Goal: Check status

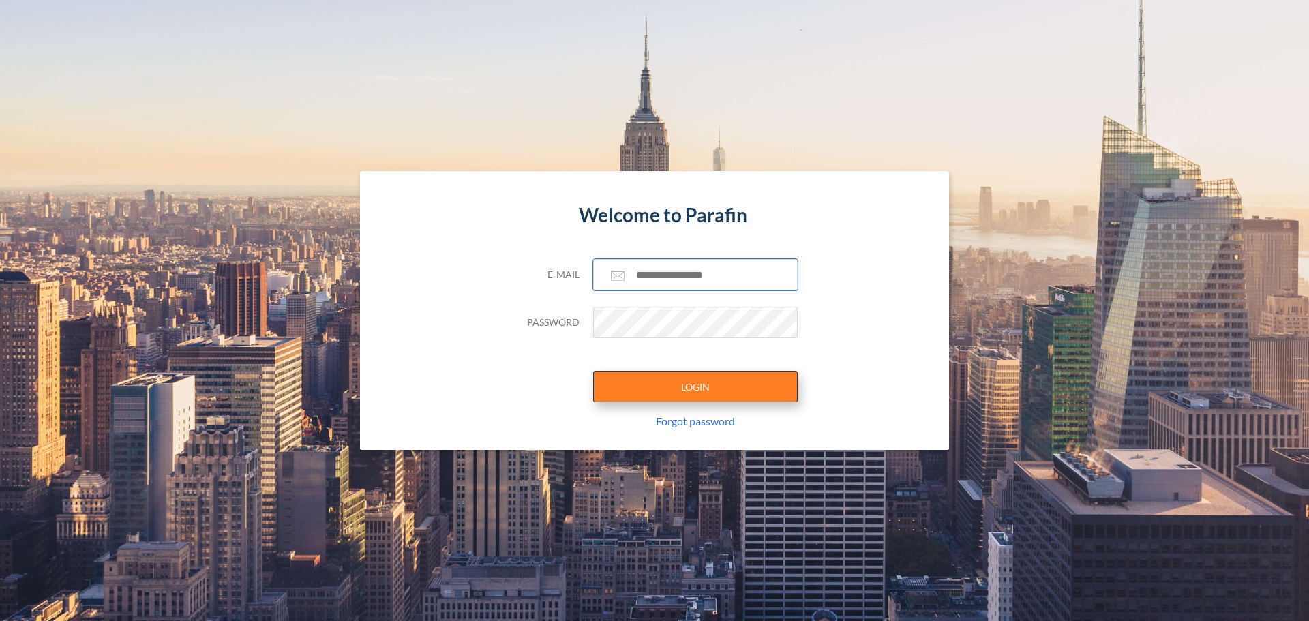
type input "**********"
click at [710, 394] on button "LOGIN" at bounding box center [695, 386] width 205 height 31
type input "**********"
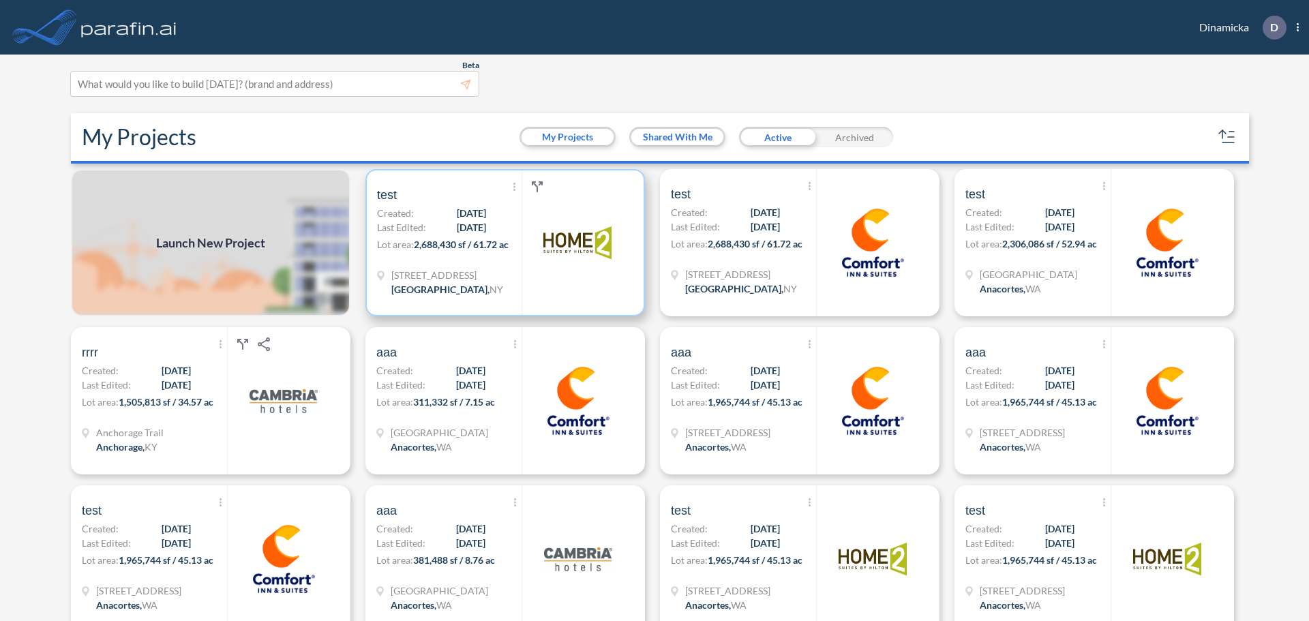
click at [457, 229] on span "[DATE]" at bounding box center [471, 227] width 29 height 14
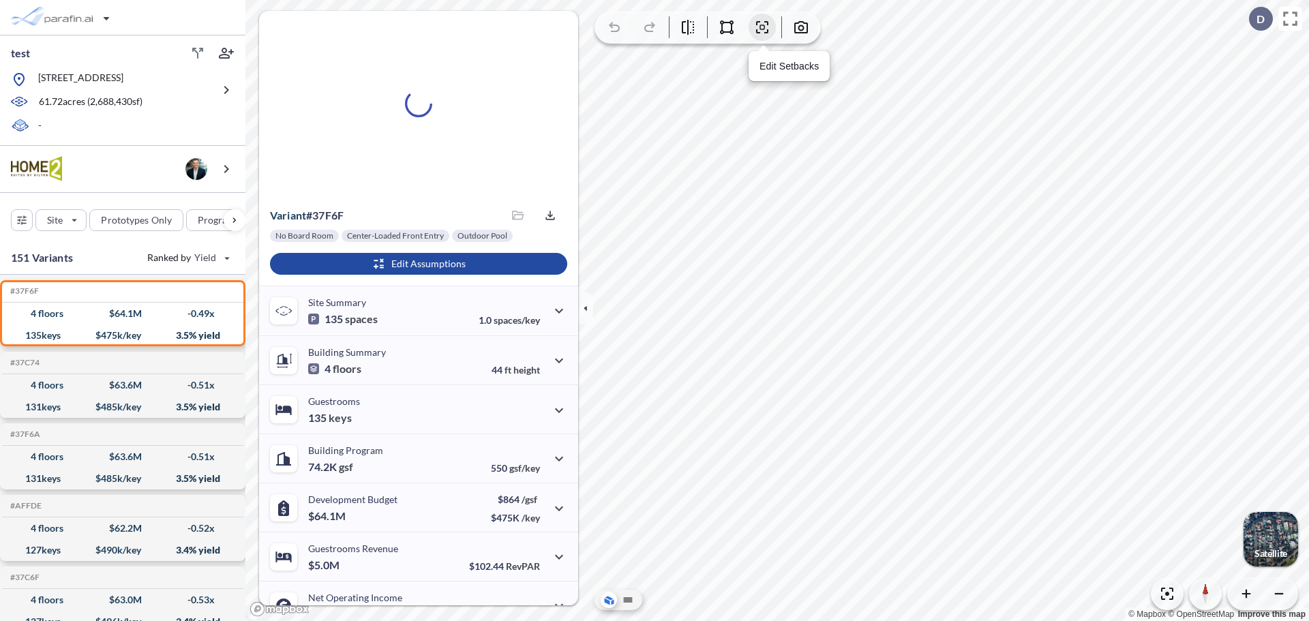
click at [762, 26] on icon "button" at bounding box center [762, 27] width 16 height 16
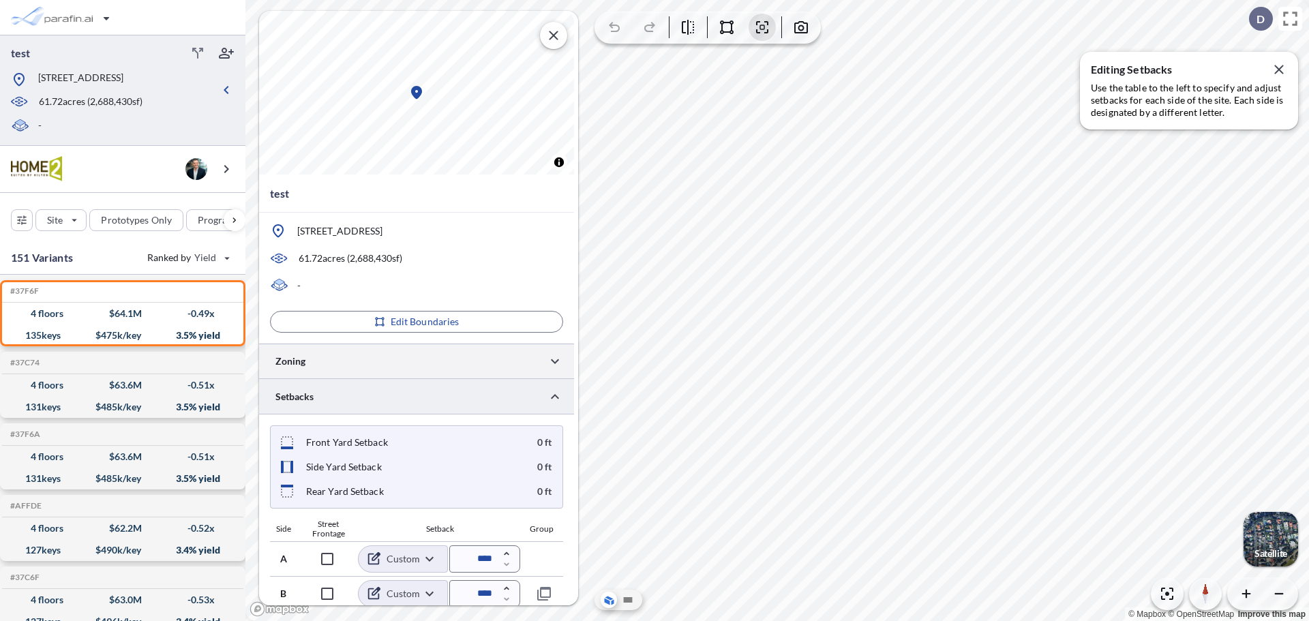
click at [452, 364] on div at bounding box center [416, 361] width 315 height 35
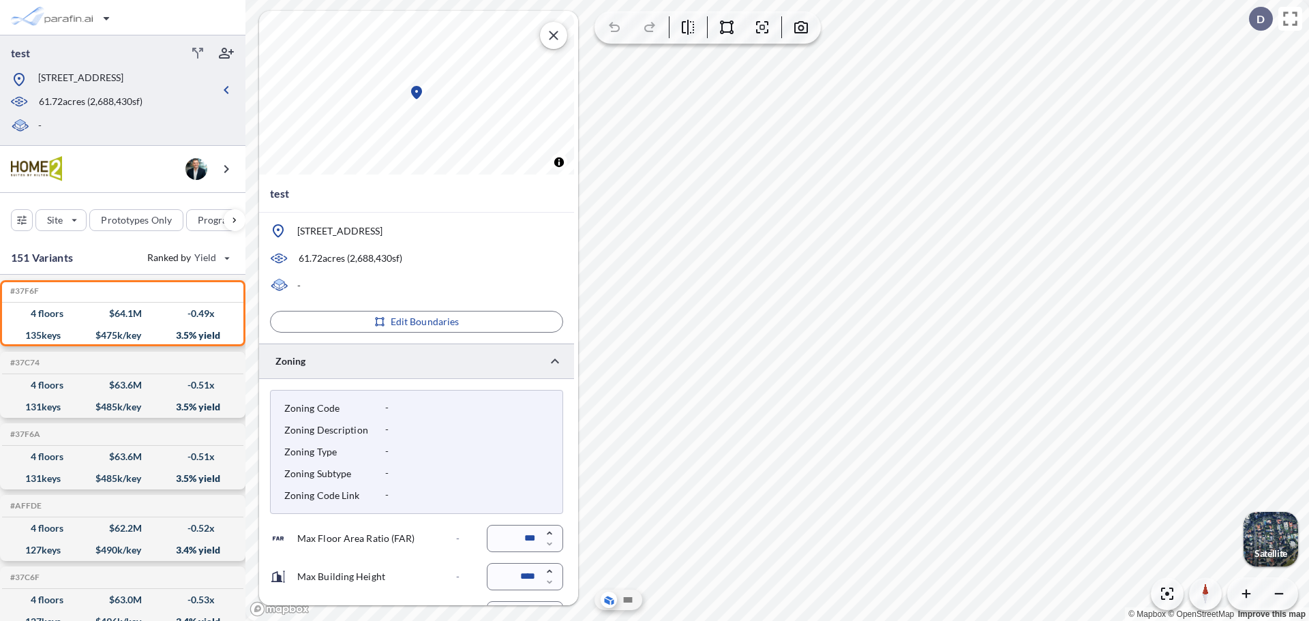
scroll to position [183, 0]
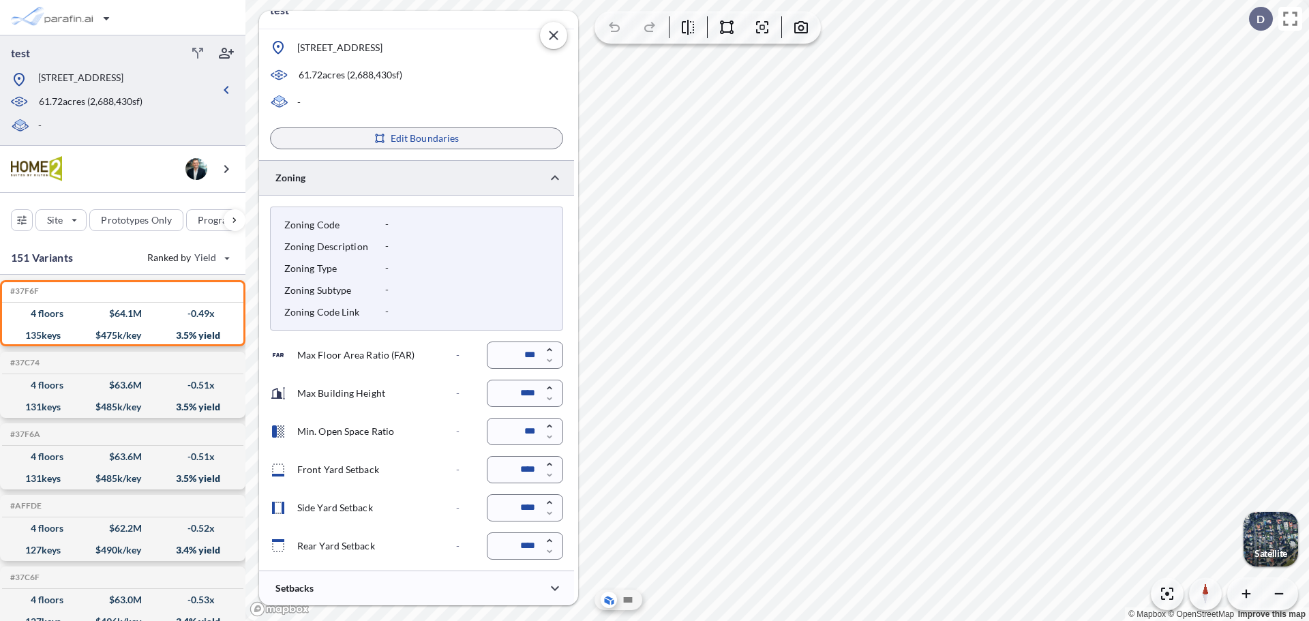
click at [457, 139] on p "Edit Boundaries" at bounding box center [425, 139] width 69 height 14
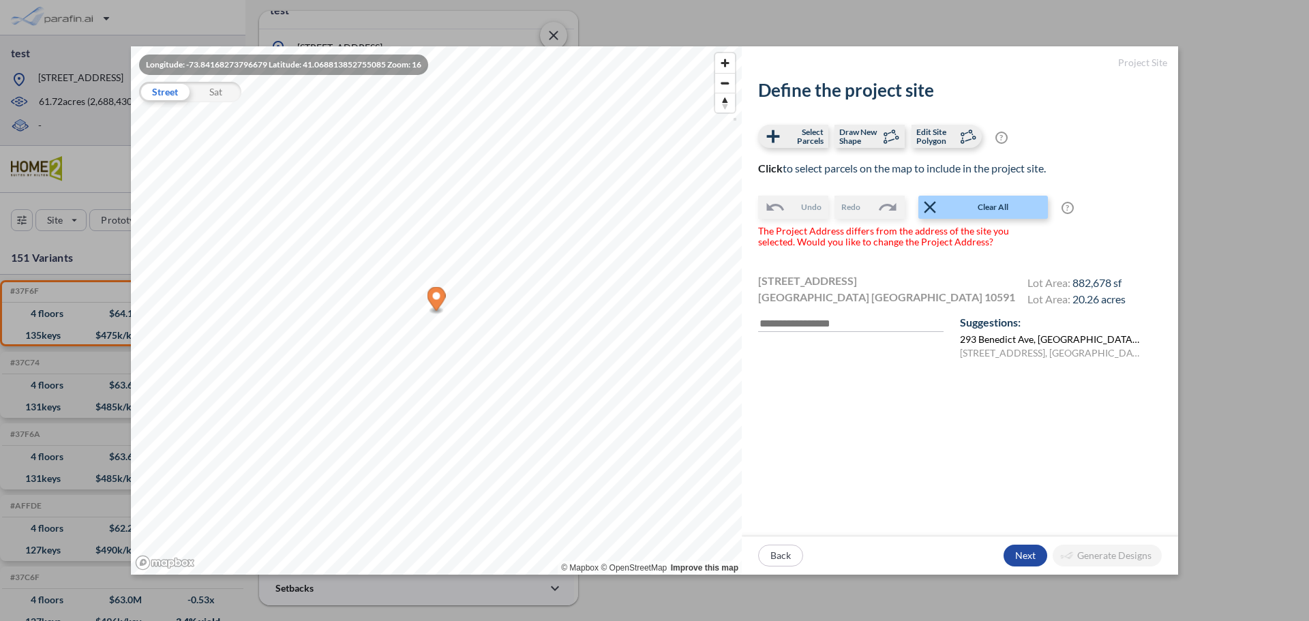
click at [977, 340] on label "[STREET_ADDRESS]" at bounding box center [1050, 340] width 181 height 14
click at [981, 355] on label "[STREET_ADDRESS], [GEOGRAPHIC_DATA]" at bounding box center [1050, 353] width 181 height 14
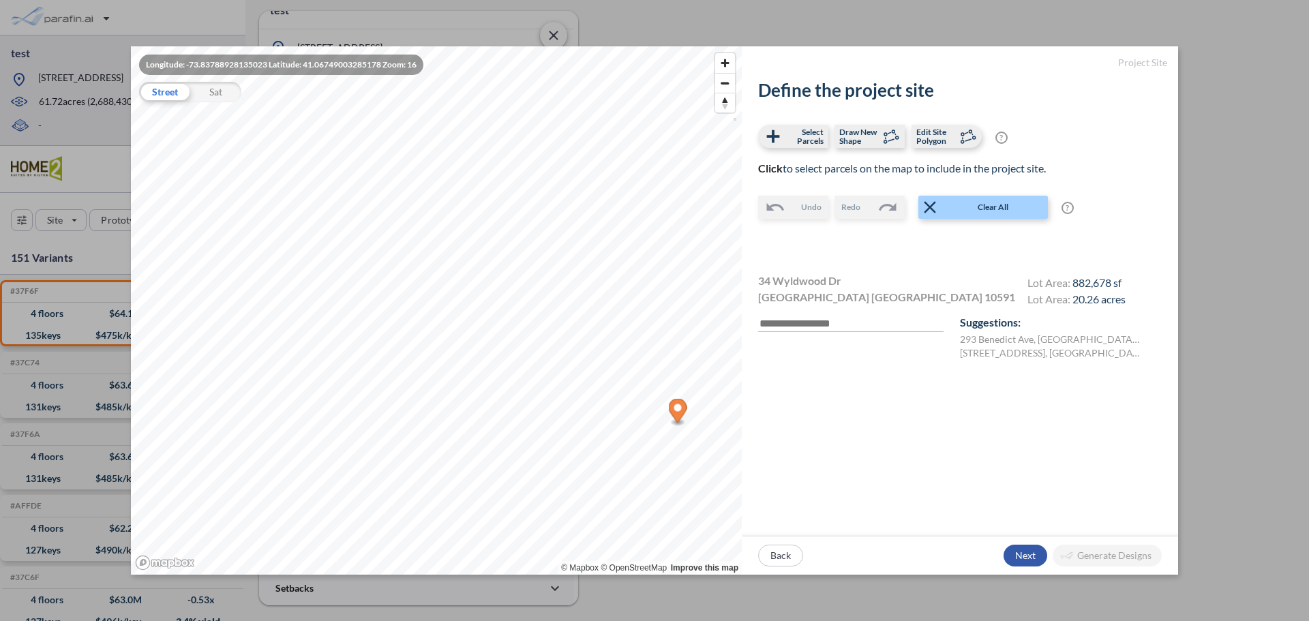
click at [1021, 556] on div "button" at bounding box center [1026, 556] width 44 height 22
